Goal: Task Accomplishment & Management: Use online tool/utility

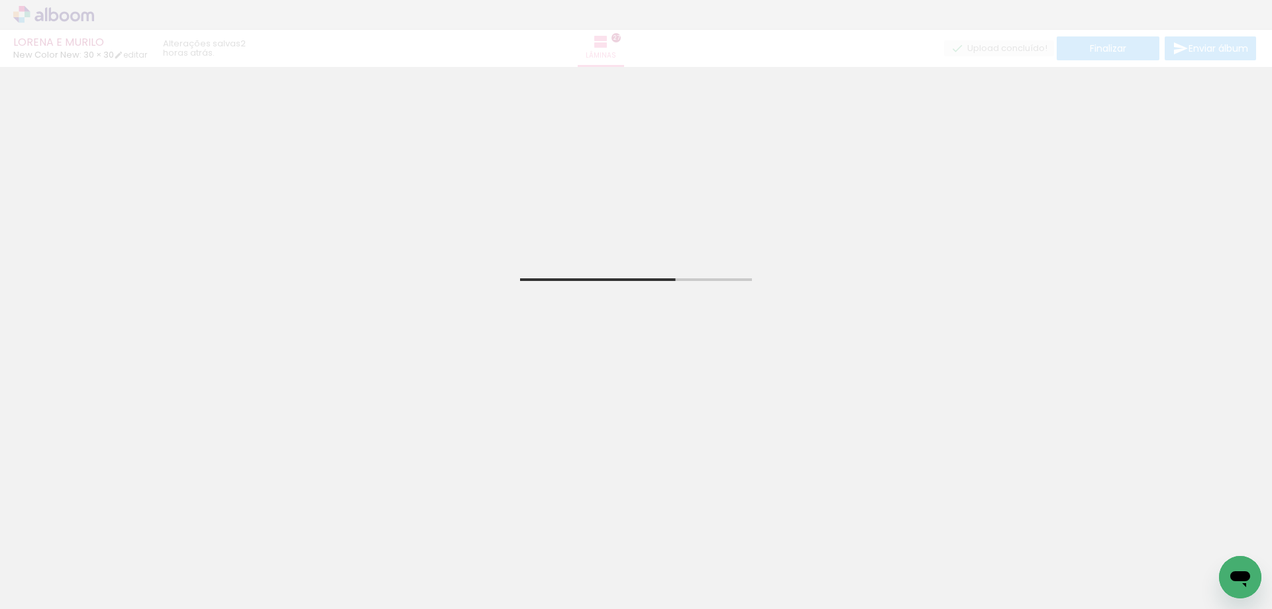
scroll to position [199, 0]
